Goal: Information Seeking & Learning: Learn about a topic

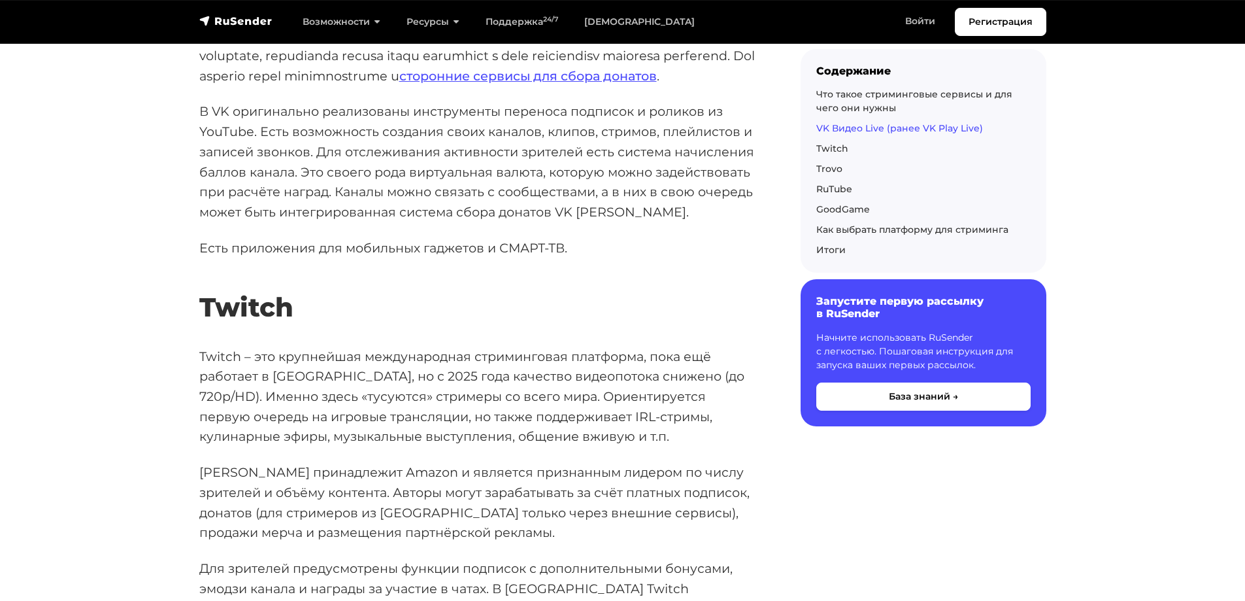
scroll to position [1046, 0]
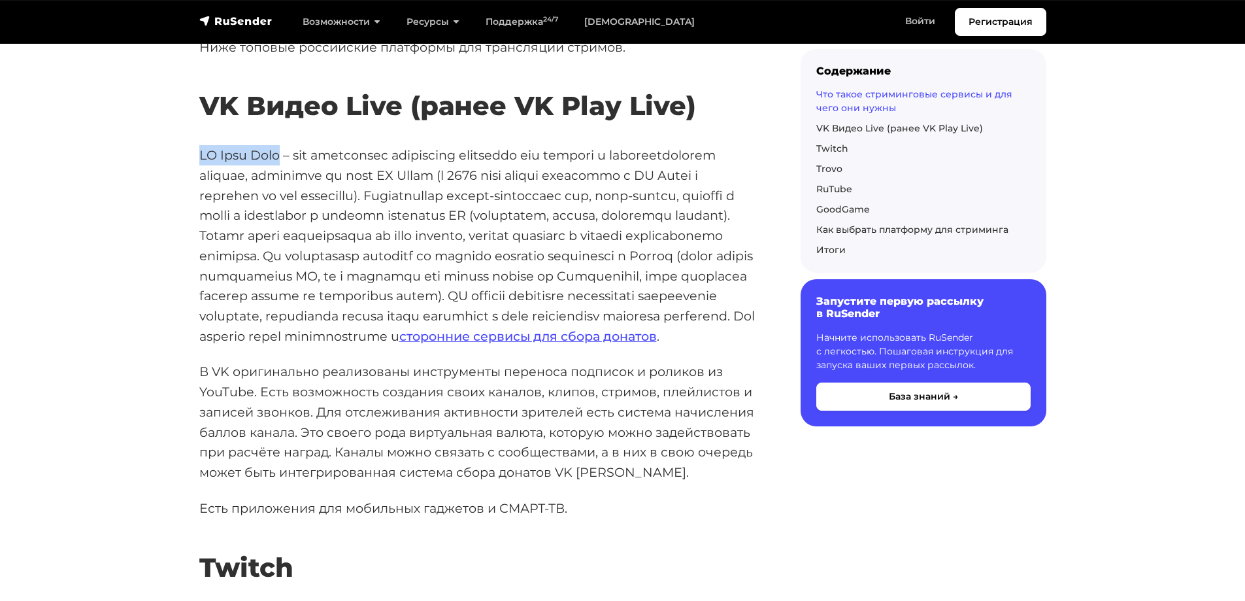
drag, startPoint x: 208, startPoint y: 156, endPoint x: 273, endPoint y: 157, distance: 64.1
click at [273, 157] on p "сторонние сервисы для сбора донатов ." at bounding box center [478, 245] width 559 height 201
copy p "VK Play Live"
click at [657, 344] on link "сторонние сервисы для сбора донатов" at bounding box center [527, 336] width 257 height 16
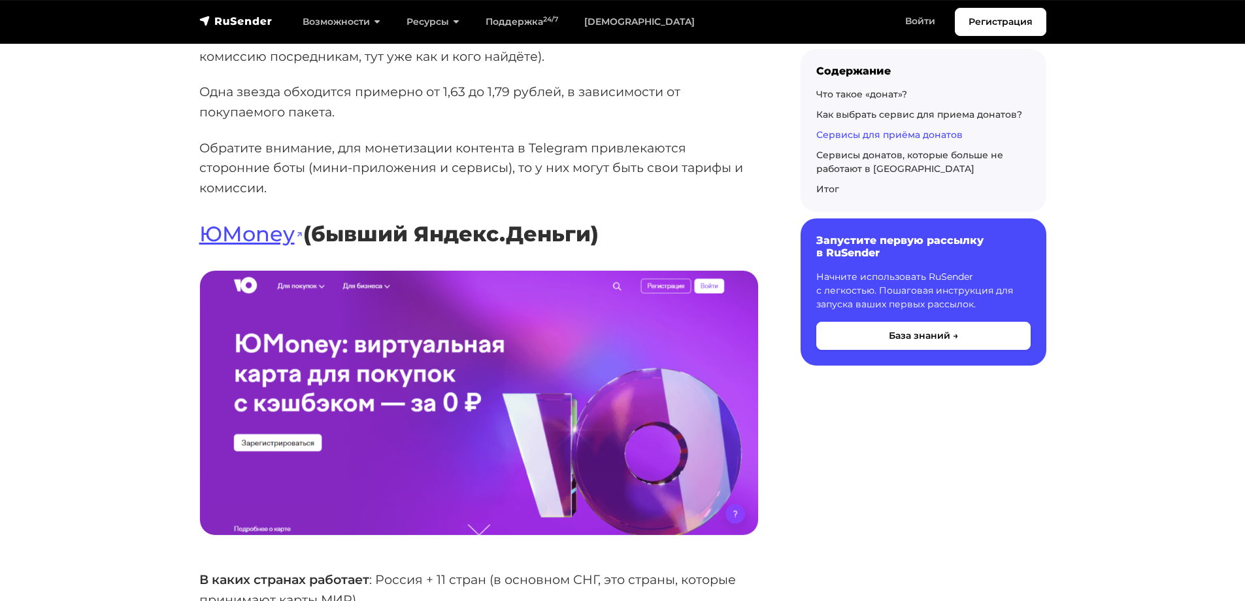
scroll to position [4640, 0]
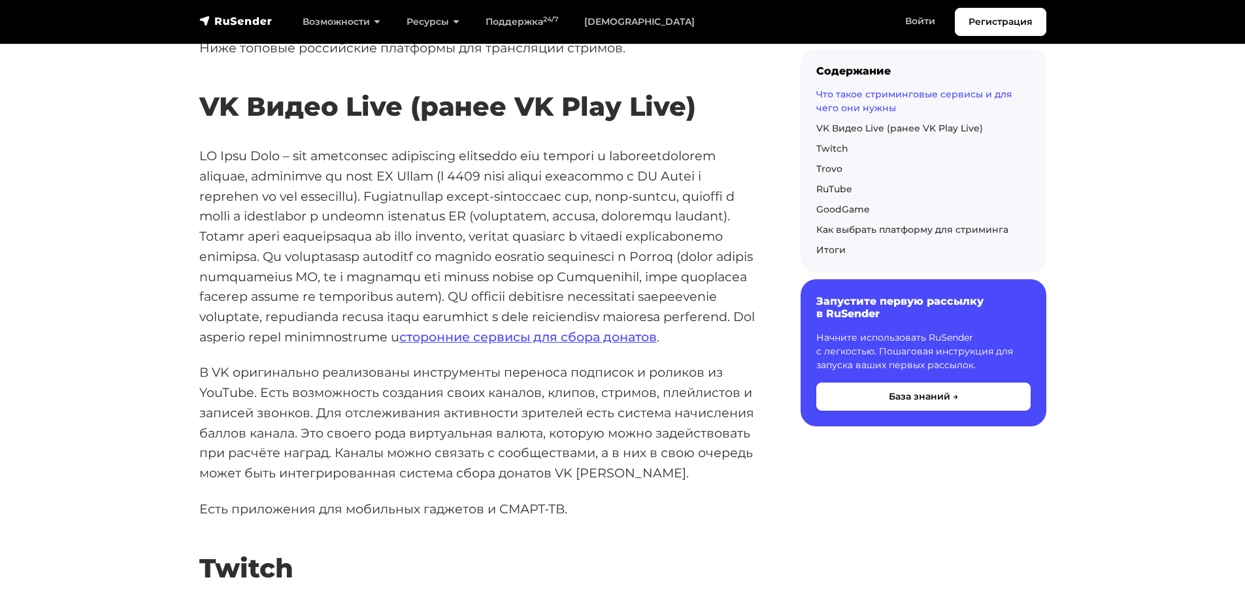
scroll to position [1046, 0]
drag, startPoint x: 405, startPoint y: 104, endPoint x: 171, endPoint y: 105, distance: 233.3
copy h2 "VK Видео Live"
